Goal: Task Accomplishment & Management: Manage account settings

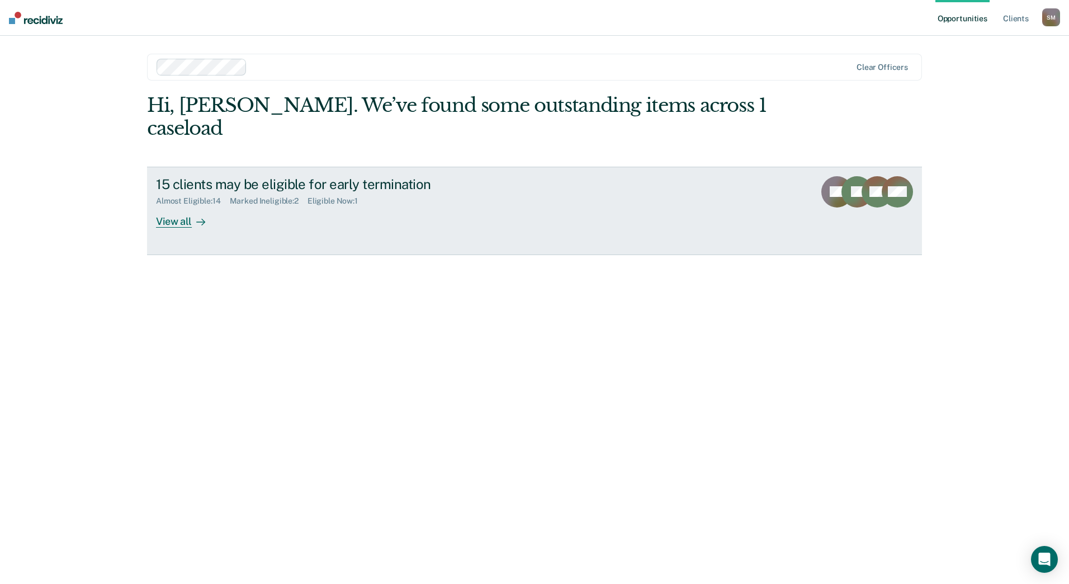
click at [300, 185] on div "15 clients may be eligible for early termination Almost Eligible : 14 Marked In…" at bounding box center [365, 201] width 419 height 51
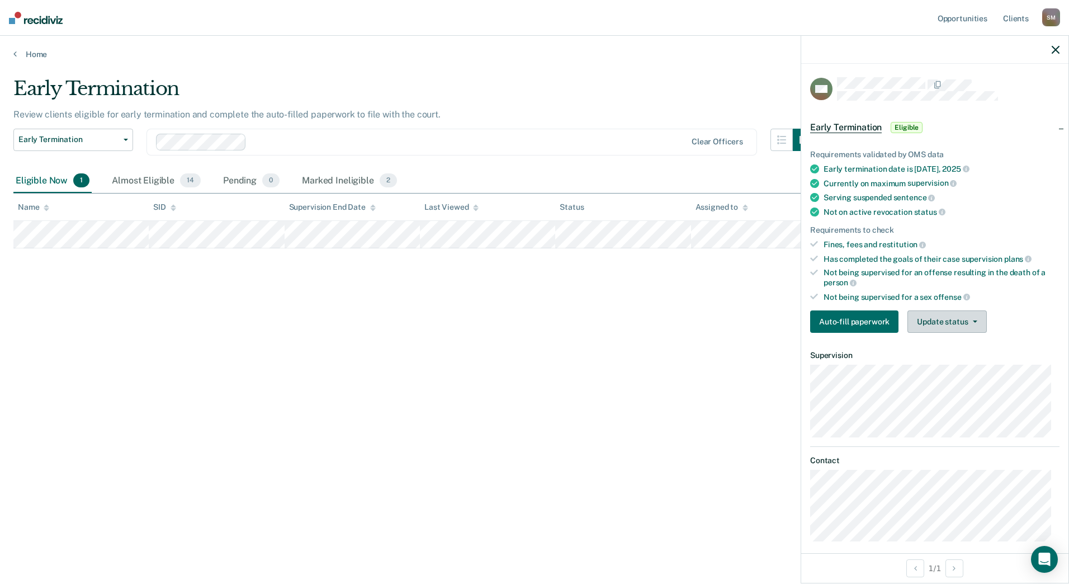
click at [921, 315] on button "Update status" at bounding box center [946, 321] width 79 height 22
click at [939, 368] on button "Mark Ineligible" at bounding box center [961, 366] width 108 height 18
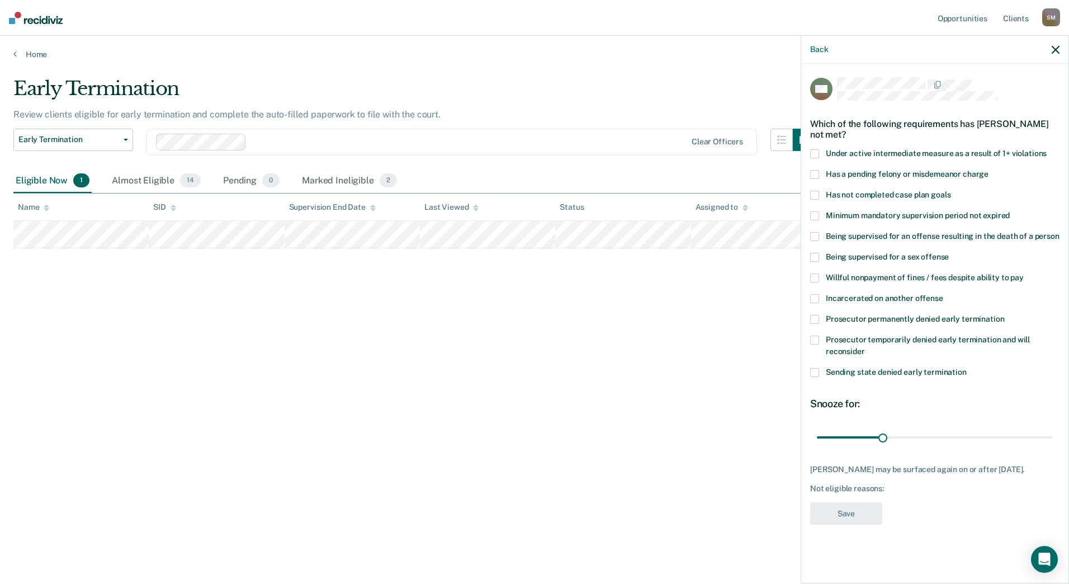
click at [817, 154] on span at bounding box center [814, 153] width 9 height 9
click at [815, 174] on span at bounding box center [814, 174] width 9 height 9
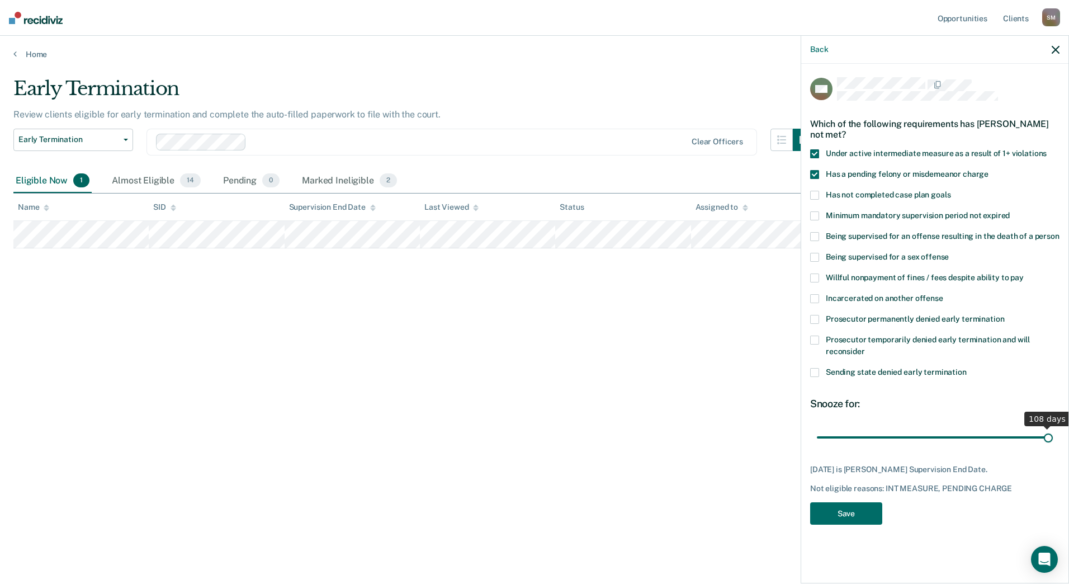
drag, startPoint x: 893, startPoint y: 434, endPoint x: 1151, endPoint y: 422, distance: 258.6
type input "108"
click at [1053, 427] on input "range" at bounding box center [935, 437] width 236 height 20
click at [835, 516] on button "Save" at bounding box center [846, 513] width 72 height 23
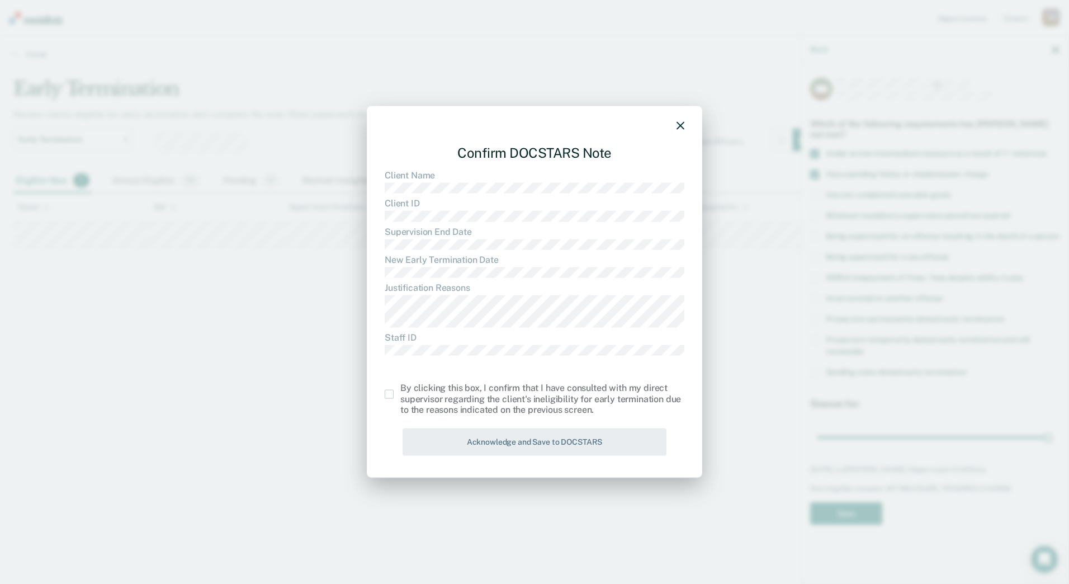
click at [388, 391] on span at bounding box center [389, 394] width 9 height 9
click at [400, 390] on input "checkbox" at bounding box center [400, 390] width 0 height 0
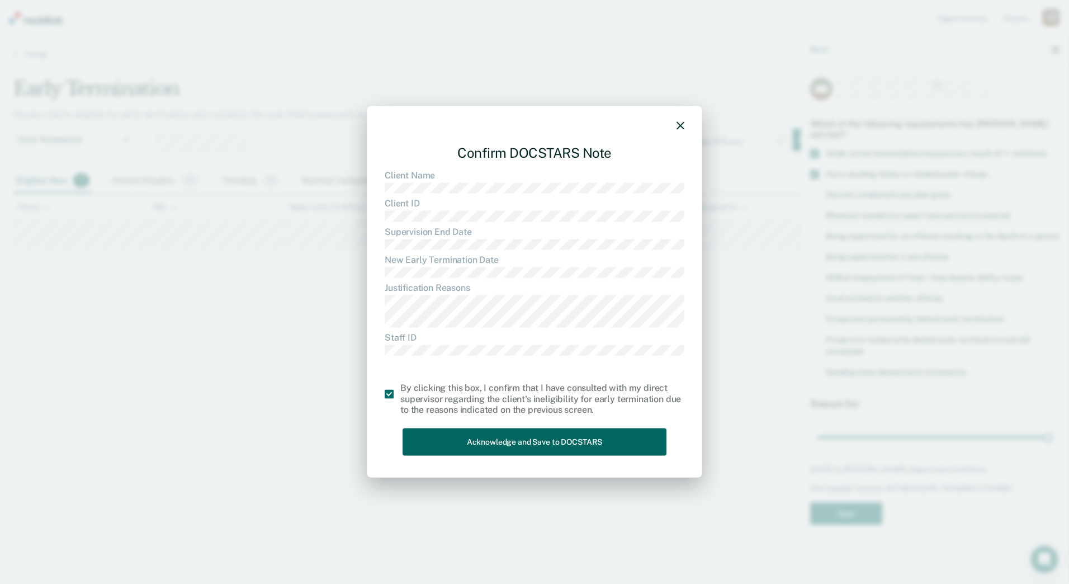
click at [442, 440] on button "Acknowledge and Save to DOCSTARS" at bounding box center [535, 441] width 264 height 27
